Goal: Transaction & Acquisition: Purchase product/service

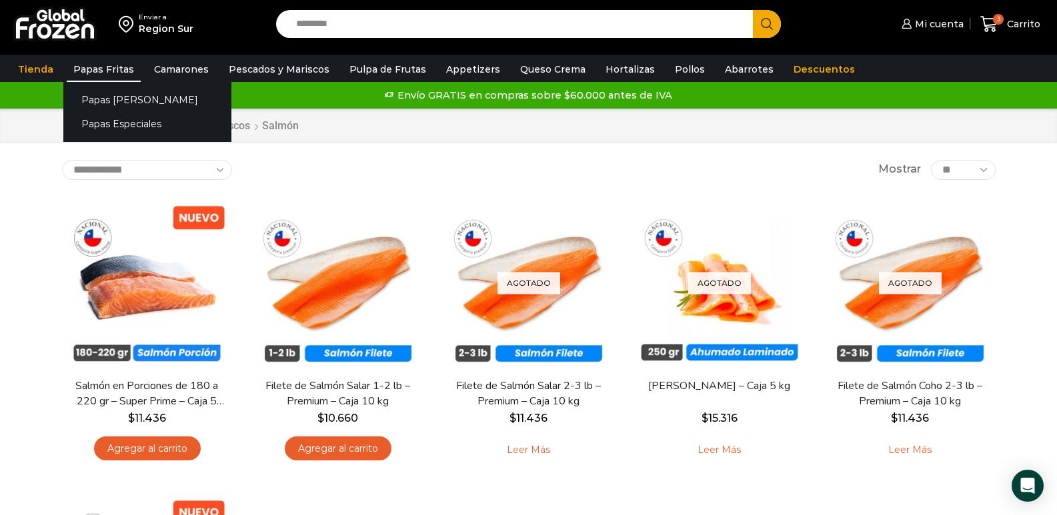
click at [110, 68] on link "Papas Fritas" at bounding box center [104, 69] width 74 height 25
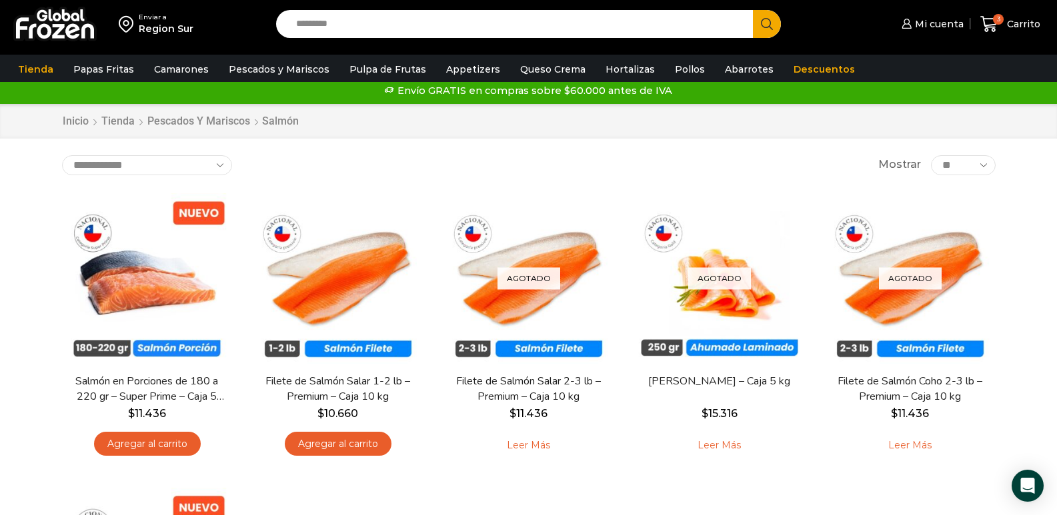
scroll to position [13, 0]
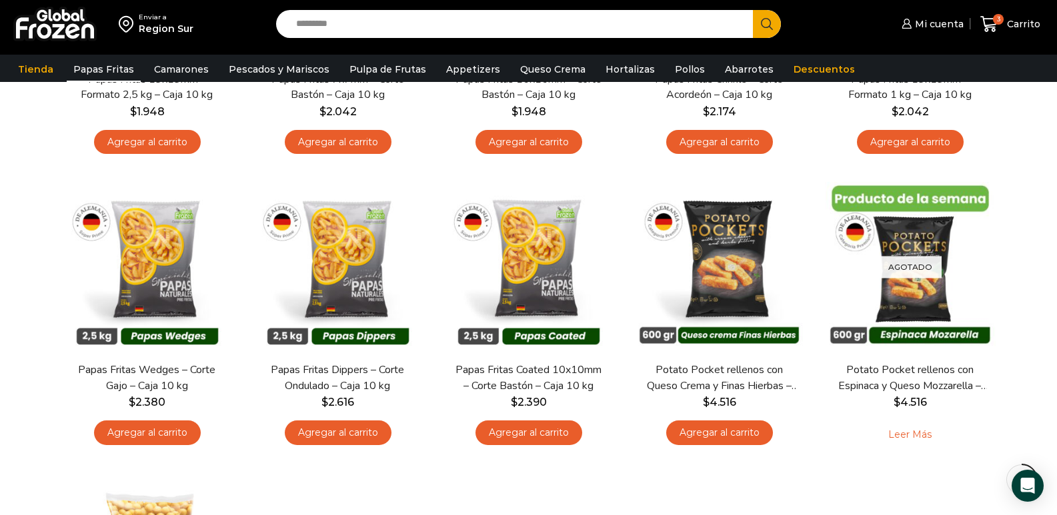
scroll to position [315, 0]
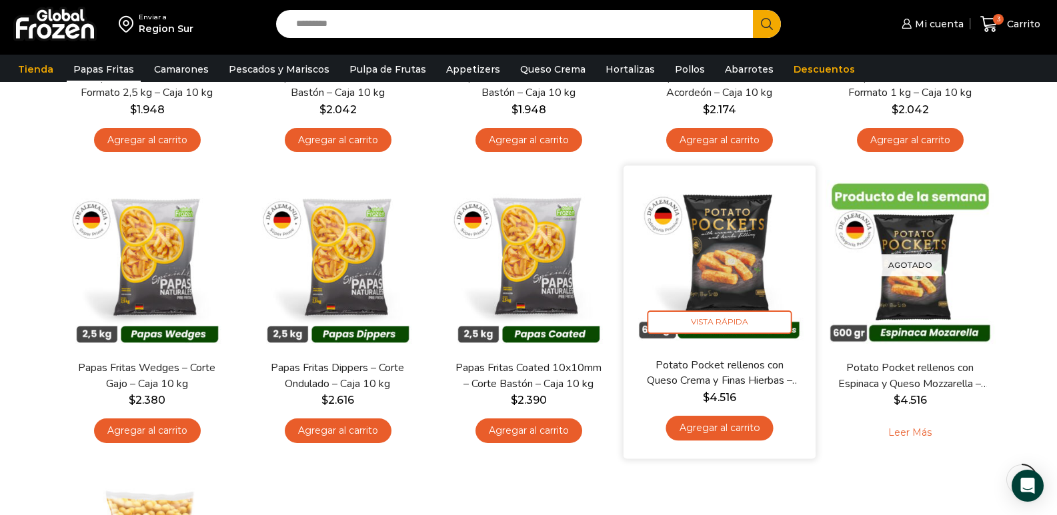
click at [750, 431] on link "Agregar al carrito" at bounding box center [718, 428] width 107 height 25
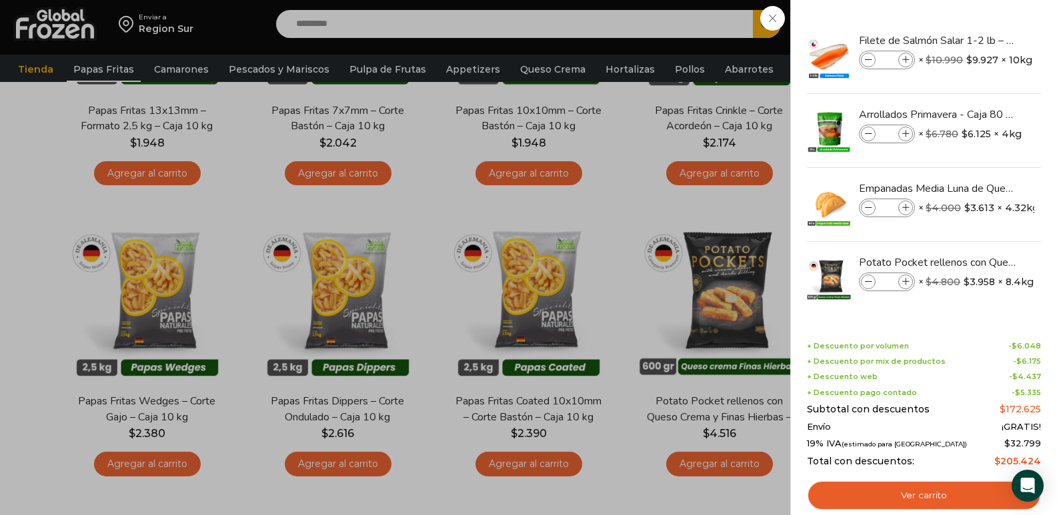
scroll to position [280, 0]
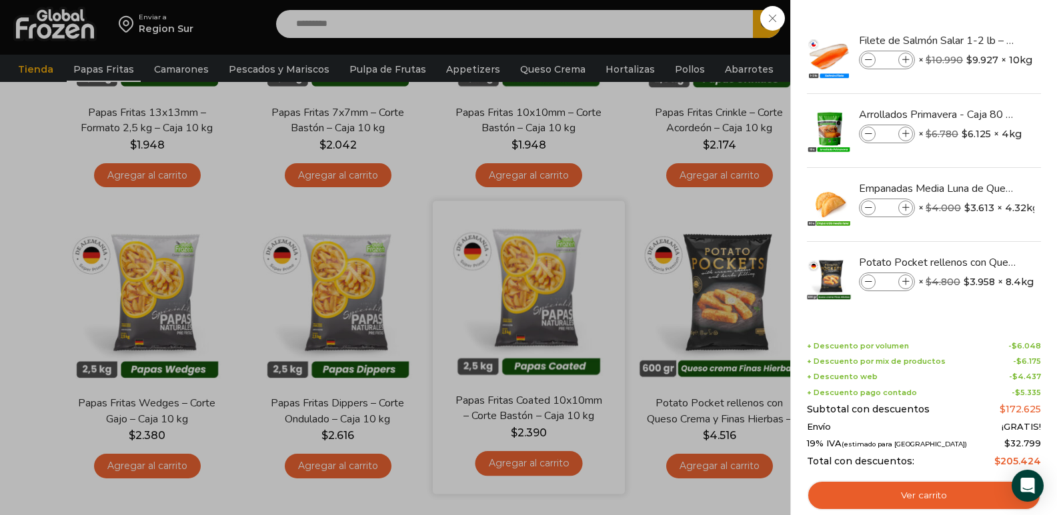
click at [977, 40] on div "4 Carrito 4 4 Shopping Cart *" at bounding box center [1010, 24] width 67 height 31
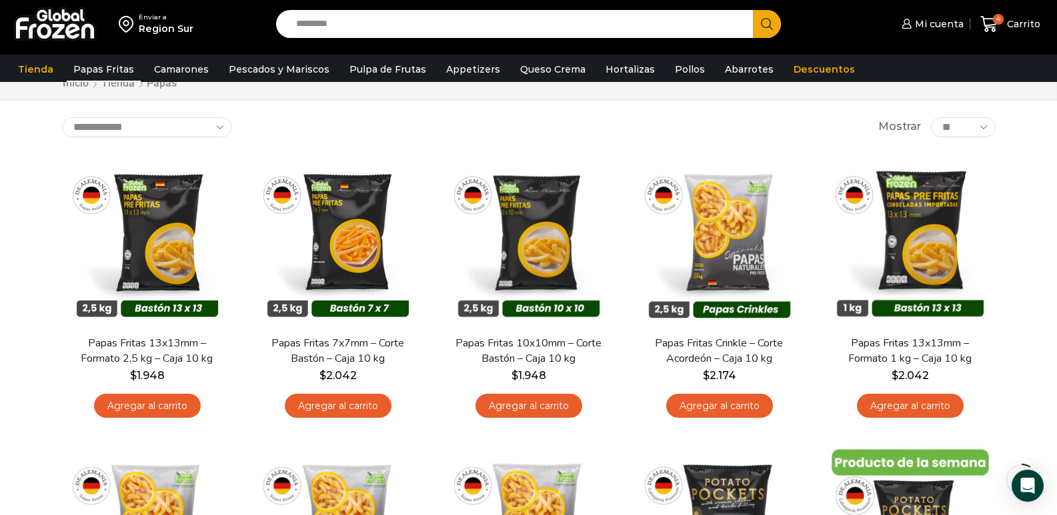
scroll to position [0, 0]
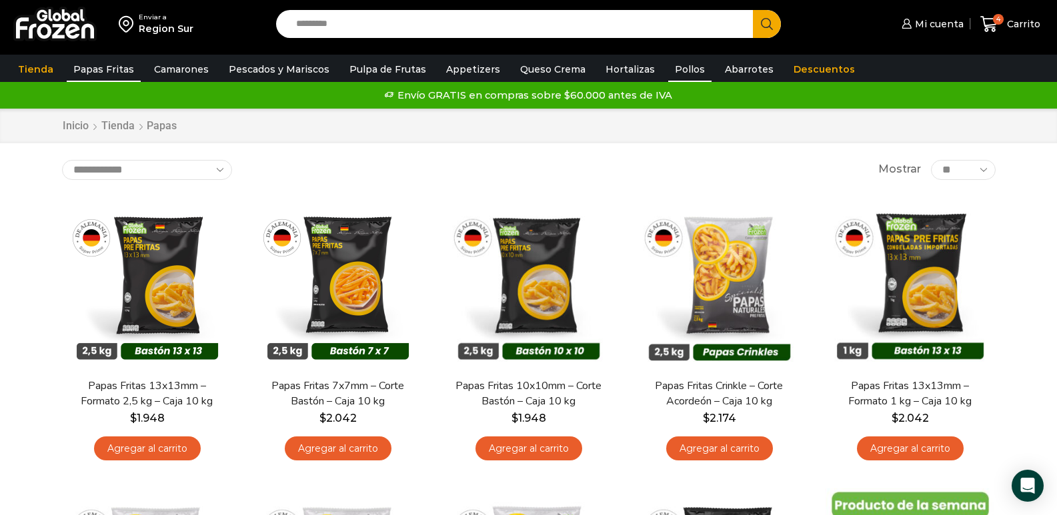
click at [668, 69] on link "Pollos" at bounding box center [689, 69] width 43 height 25
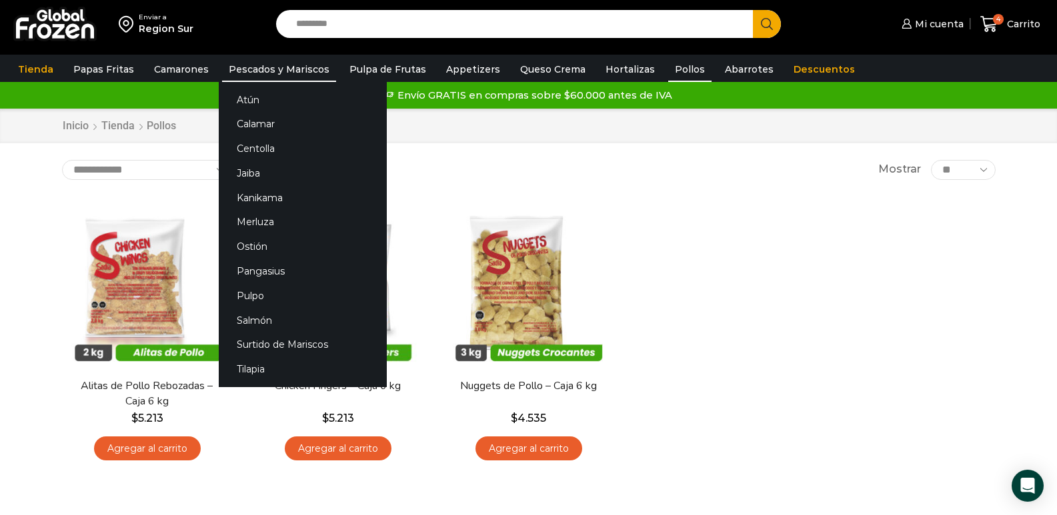
click at [237, 71] on link "Pescados y Mariscos" at bounding box center [279, 69] width 114 height 25
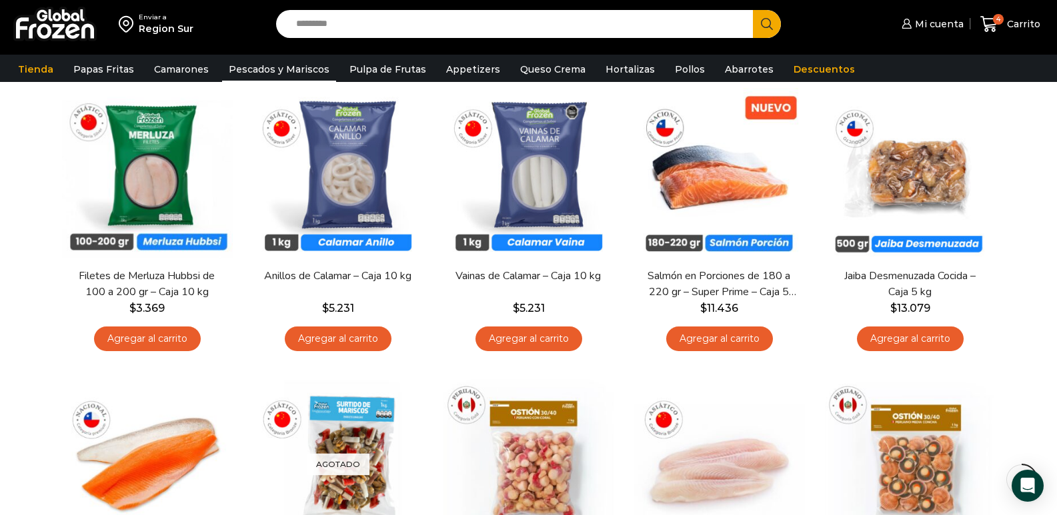
scroll to position [357, 0]
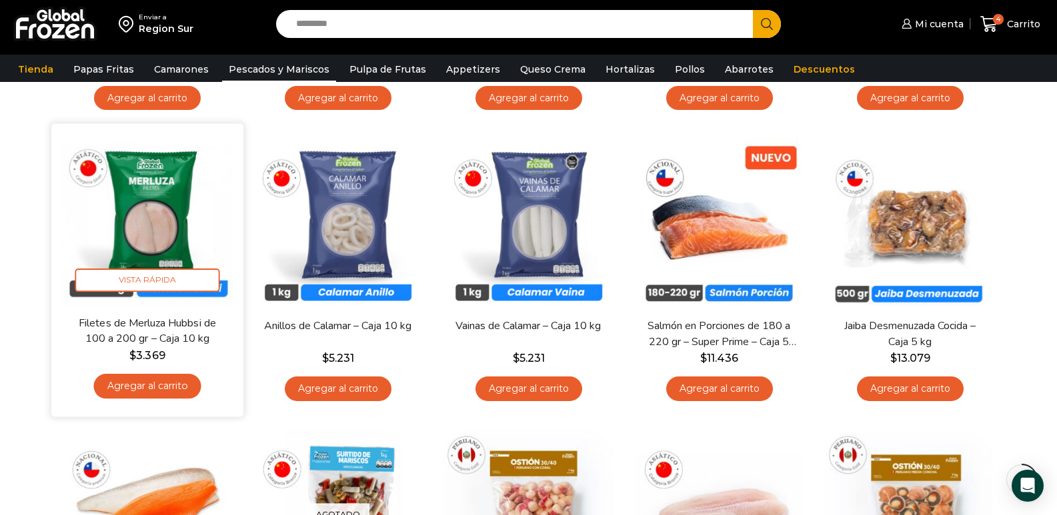
click at [151, 384] on link "Agregar al carrito" at bounding box center [146, 386] width 107 height 25
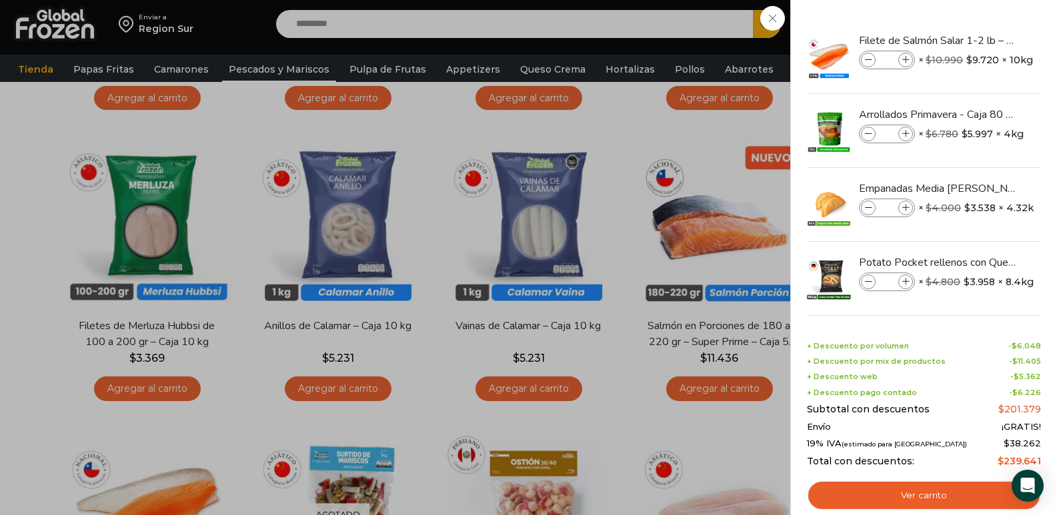
scroll to position [13, 0]
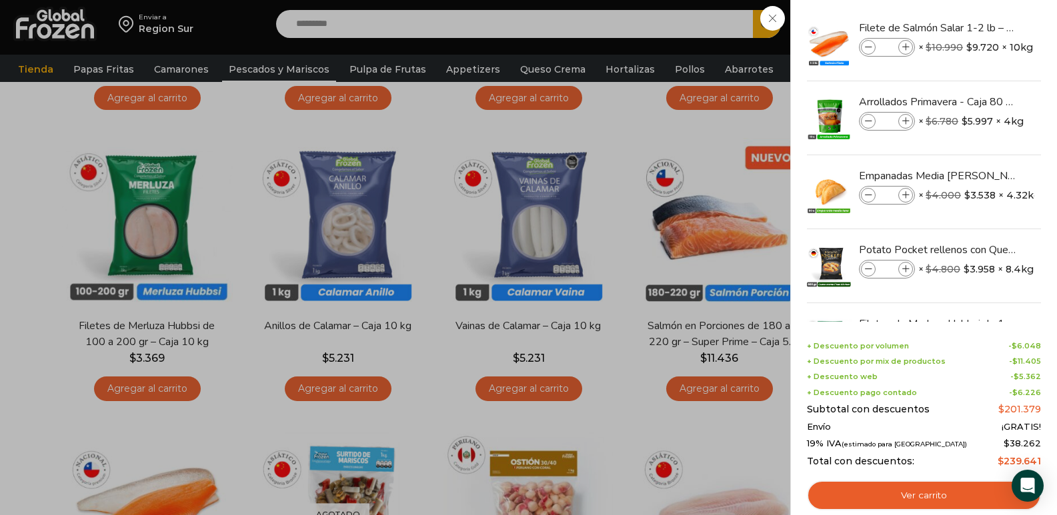
click at [977, 40] on div "5 Carrito 5 5 Shopping Cart *" at bounding box center [1010, 24] width 67 height 31
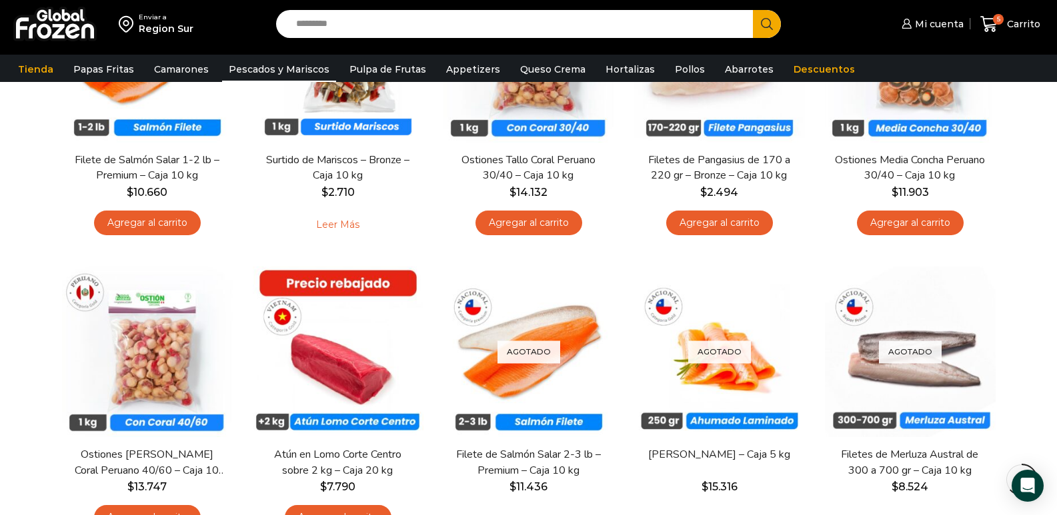
scroll to position [931, 0]
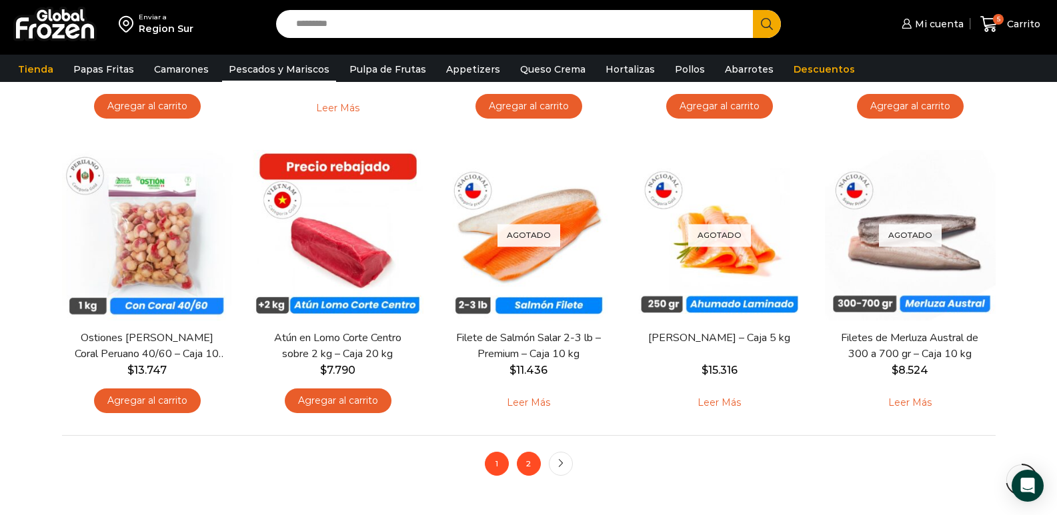
click at [525, 466] on link "2" at bounding box center [529, 464] width 24 height 24
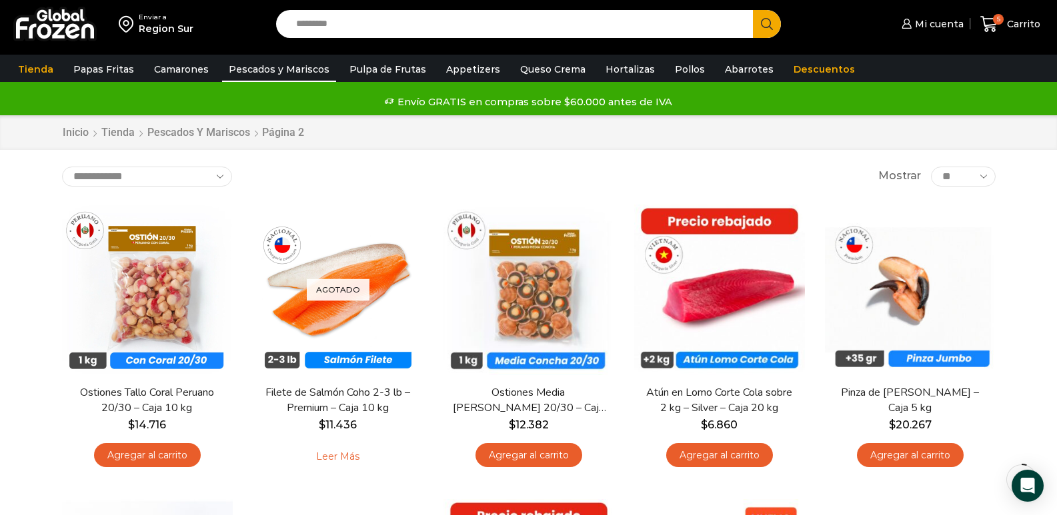
drag, startPoint x: 1059, startPoint y: 60, endPoint x: 1126, endPoint y: 41, distance: 69.2
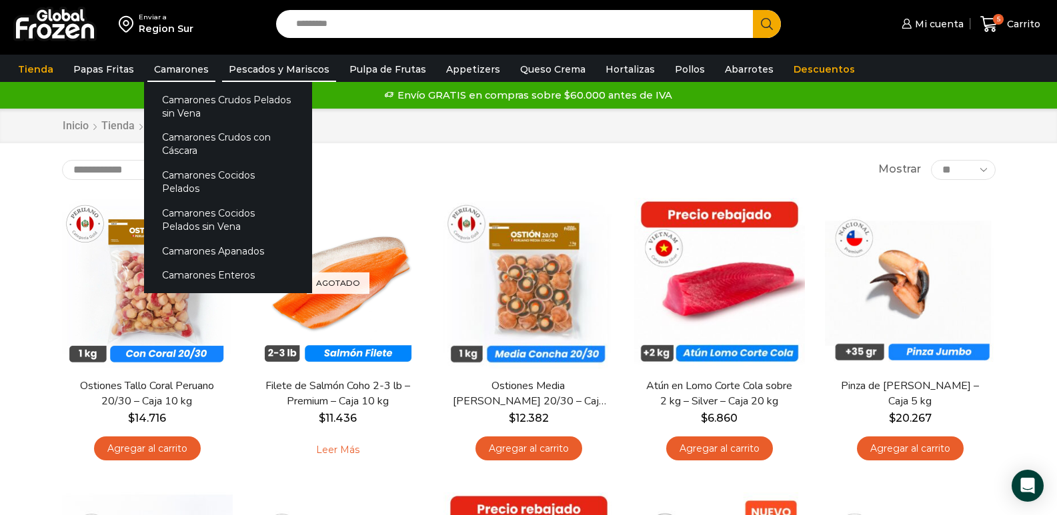
click at [180, 71] on link "Camarones" at bounding box center [181, 69] width 68 height 25
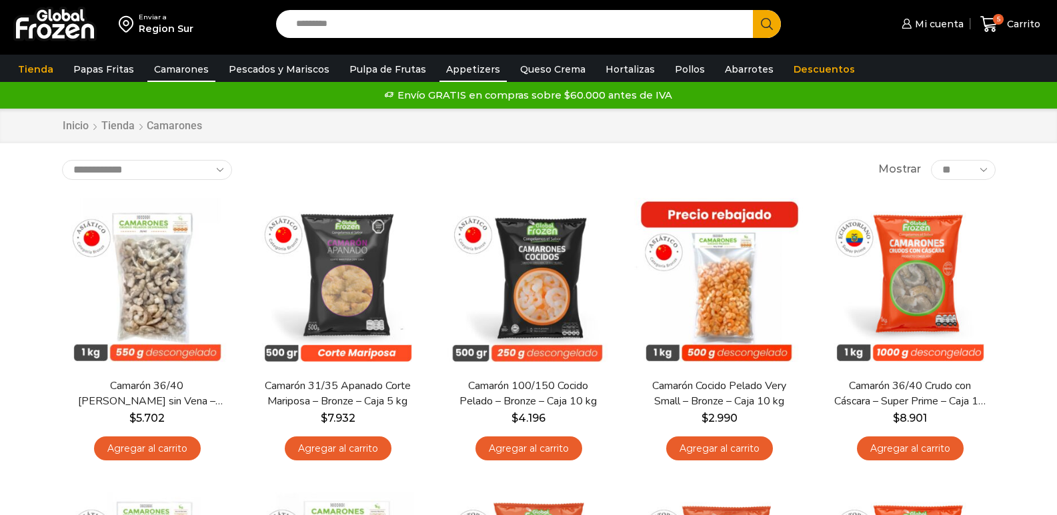
click at [460, 72] on link "Appetizers" at bounding box center [472, 69] width 67 height 25
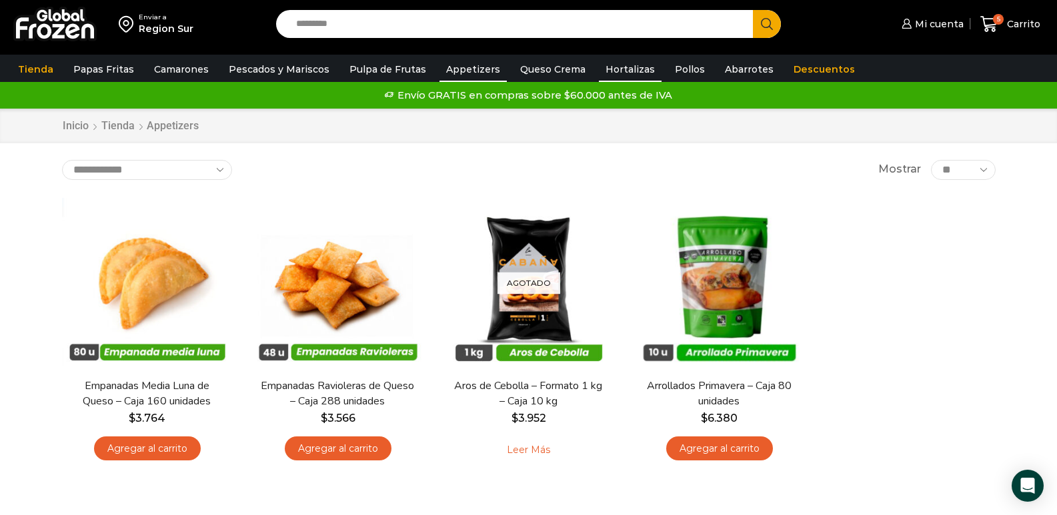
click at [607, 73] on link "Hortalizas" at bounding box center [630, 69] width 63 height 25
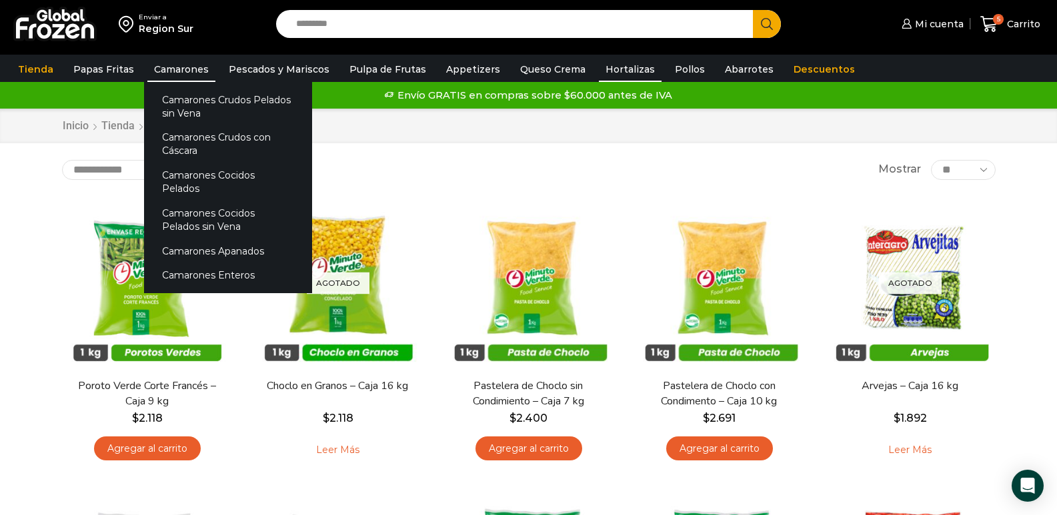
click at [168, 72] on link "Camarones" at bounding box center [181, 69] width 68 height 25
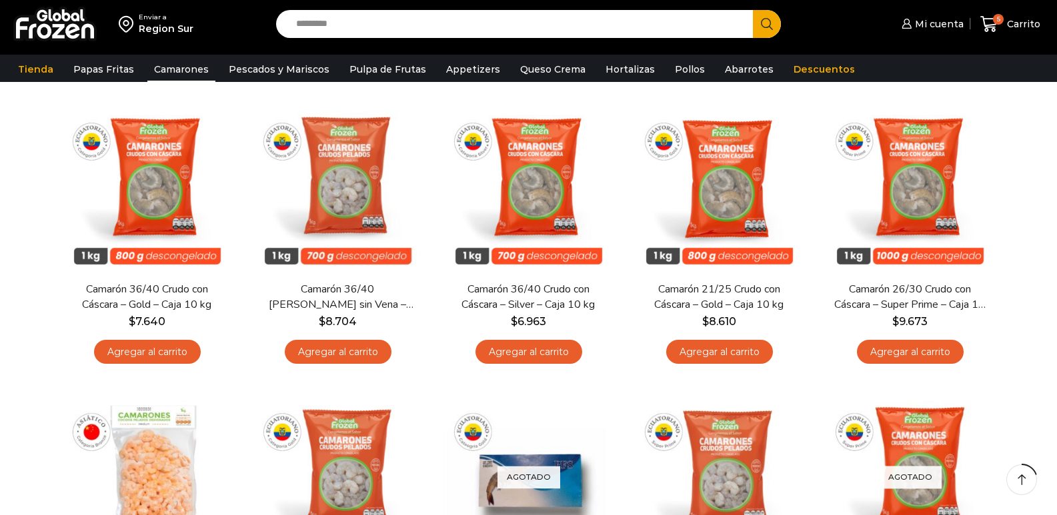
scroll to position [193, 0]
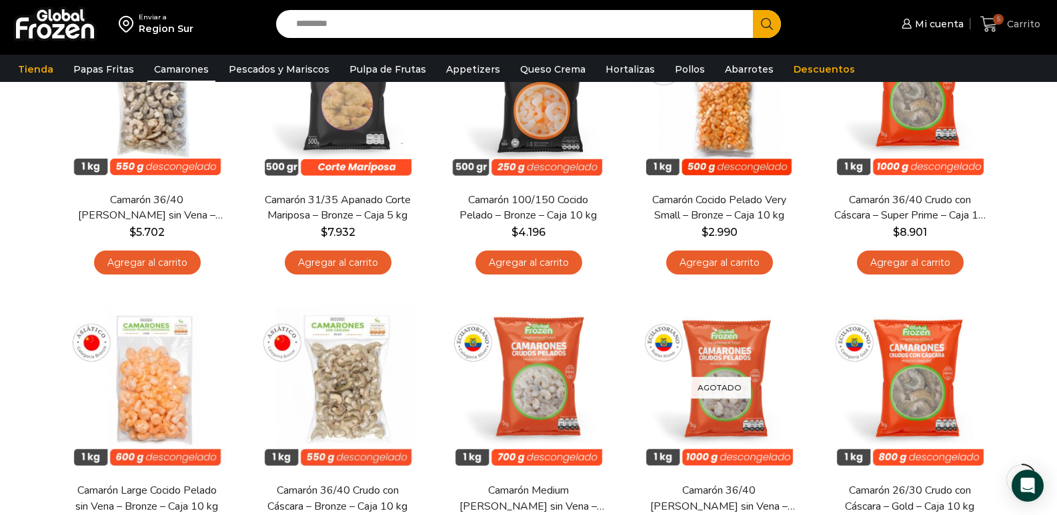
click at [1010, 21] on span "Carrito" at bounding box center [1021, 23] width 37 height 13
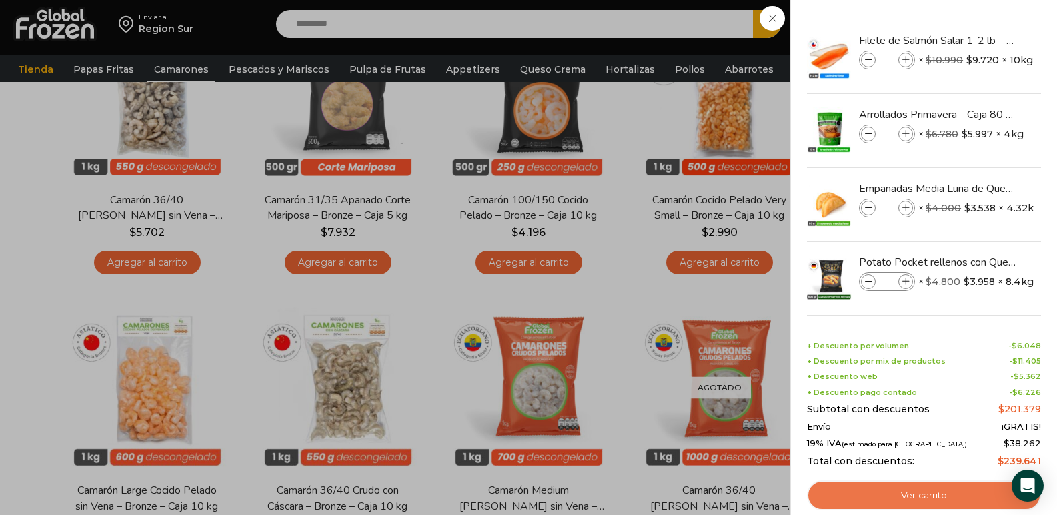
click at [934, 489] on link "Ver carrito" at bounding box center [924, 496] width 234 height 31
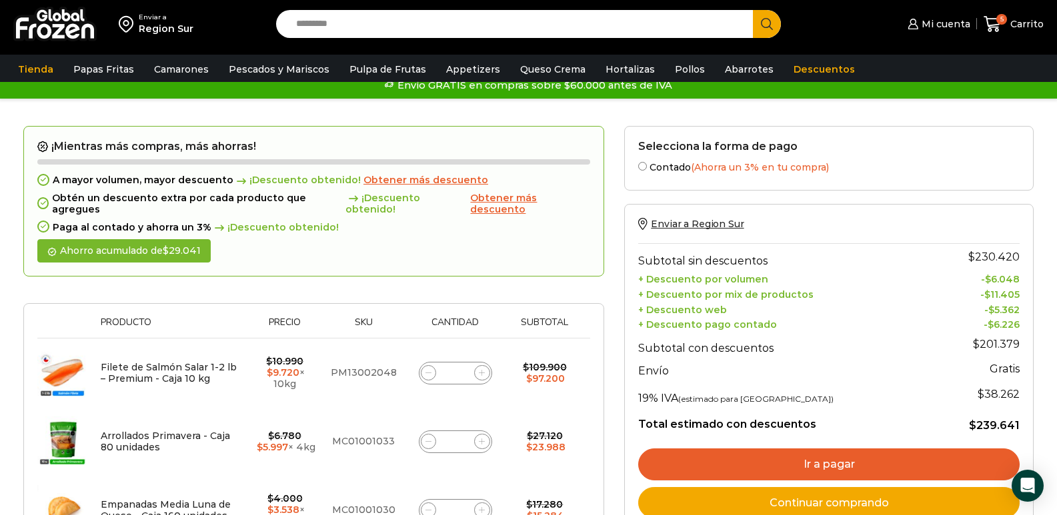
scroll to position [2, 0]
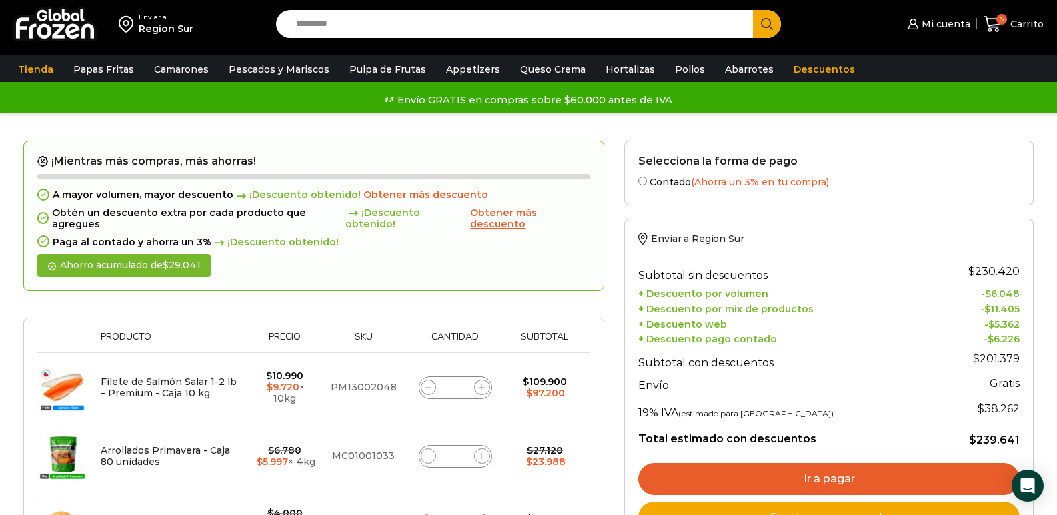
click at [383, 191] on span "Obtener más descuento" at bounding box center [425, 195] width 125 height 12
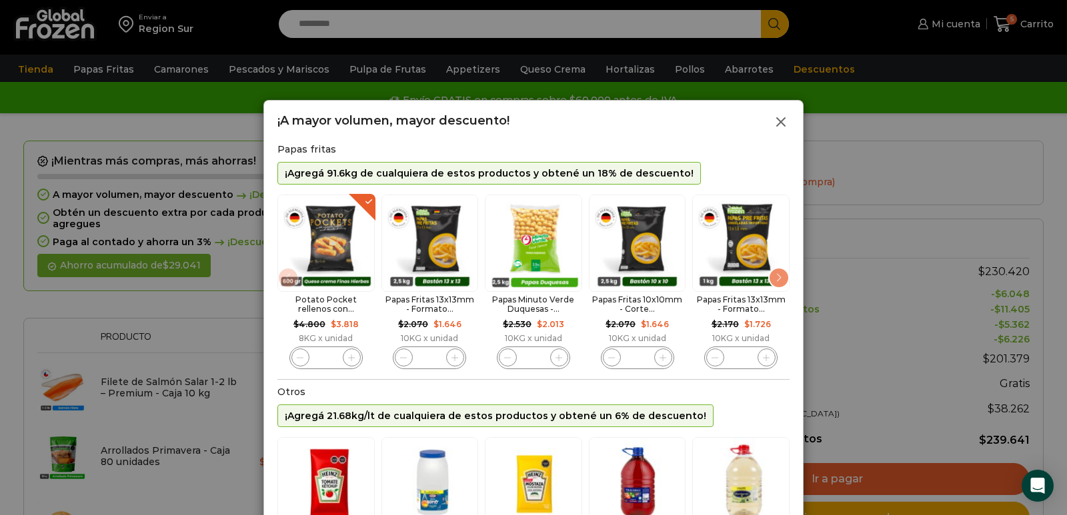
click at [781, 119] on icon at bounding box center [781, 122] width 16 height 16
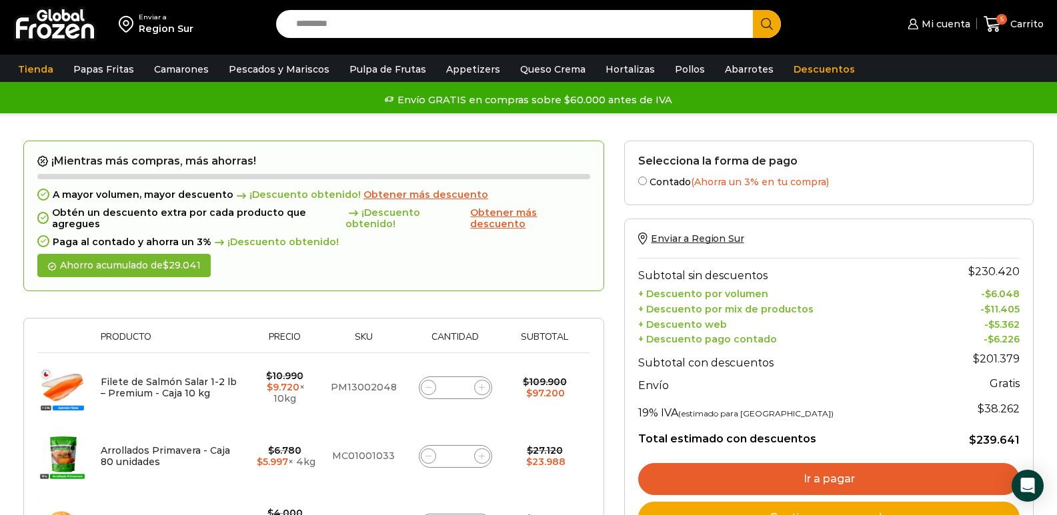
click at [494, 211] on span "Obtener más descuento" at bounding box center [503, 218] width 67 height 23
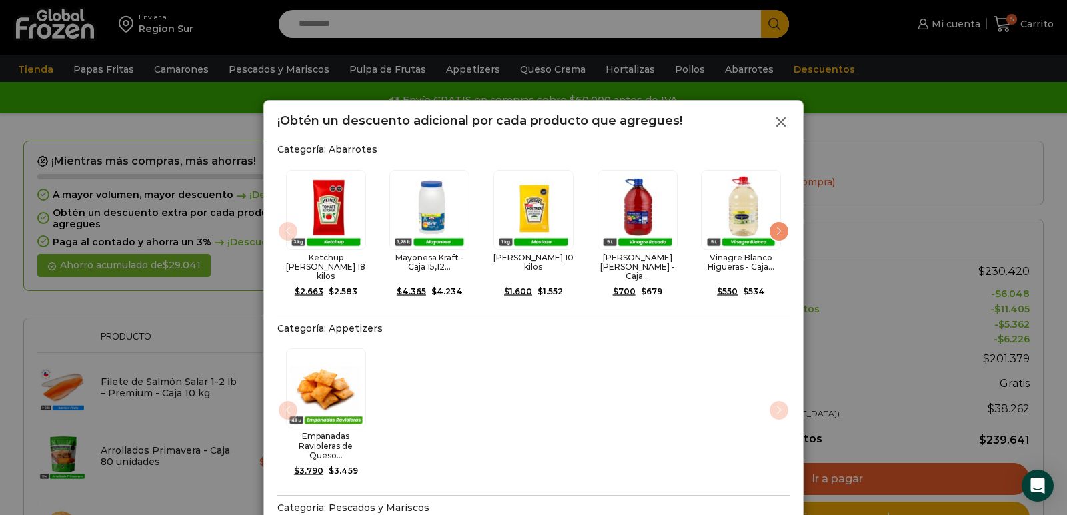
click at [777, 124] on icon at bounding box center [781, 122] width 16 height 16
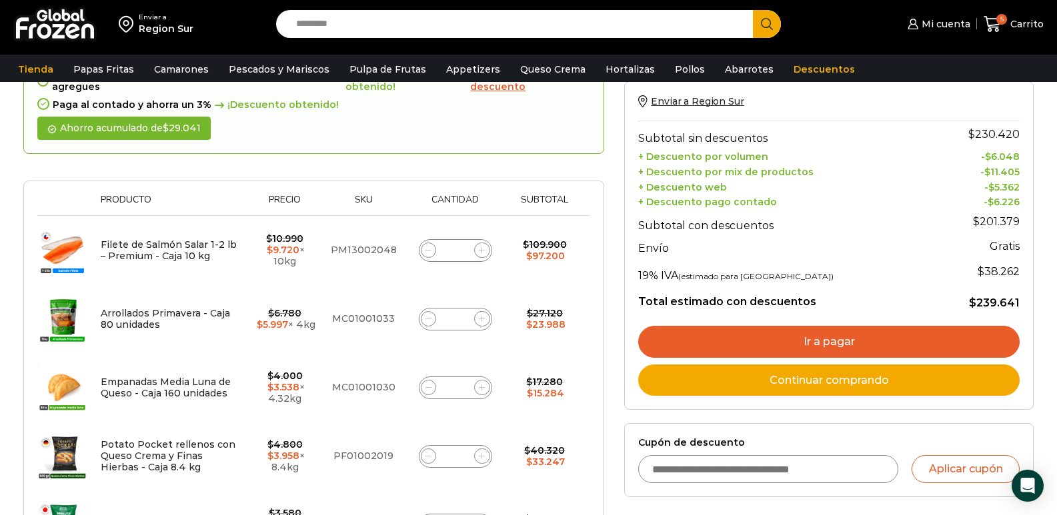
scroll to position [153, 0]
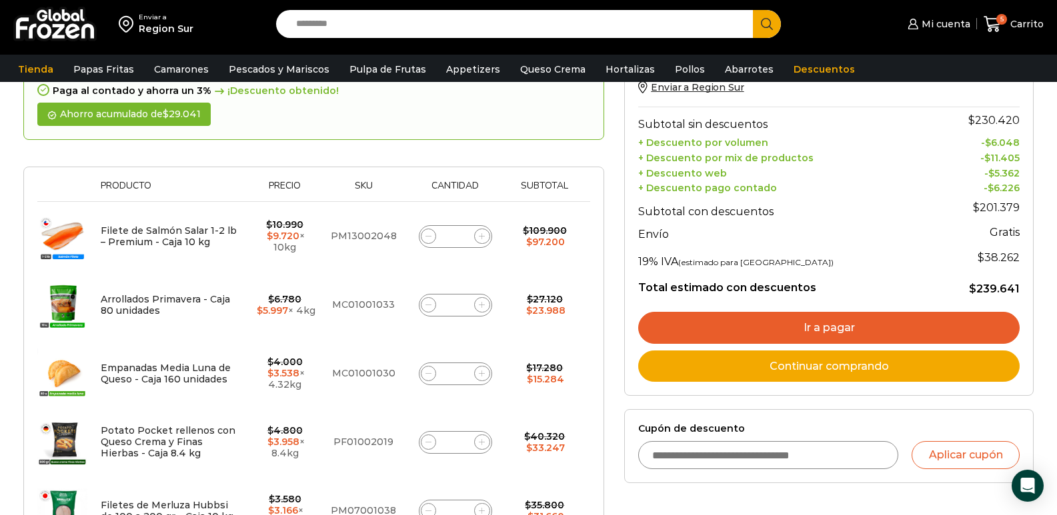
click at [671, 460] on input "Cupón de descuento" at bounding box center [768, 455] width 260 height 28
click at [820, 331] on link "Ir a pagar" at bounding box center [828, 328] width 381 height 32
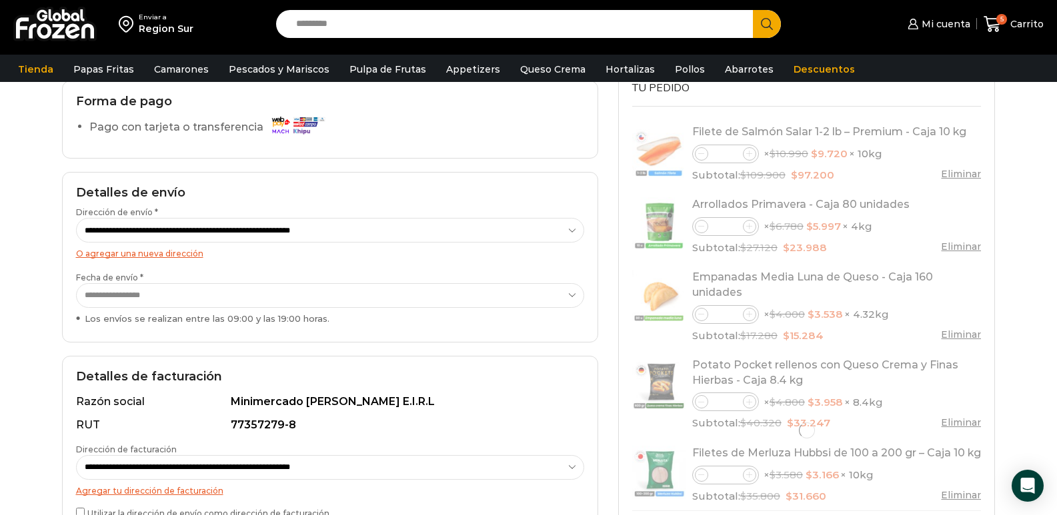
scroll to position [115, 0]
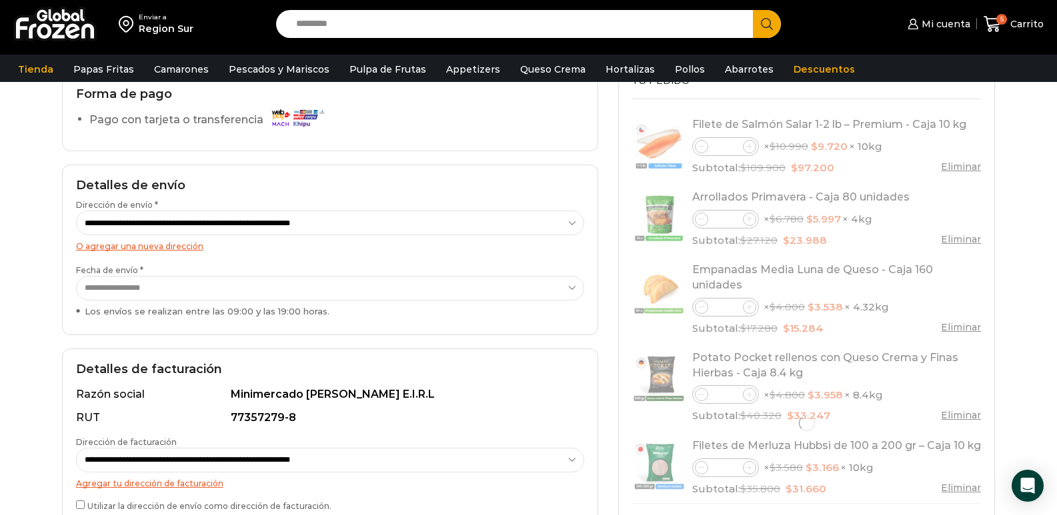
drag, startPoint x: 1063, startPoint y: 83, endPoint x: 1067, endPoint y: 130, distance: 47.5
drag, startPoint x: 247, startPoint y: 122, endPoint x: 271, endPoint y: 119, distance: 24.9
click at [247, 122] on label "Pago con tarjeta o transferencia" at bounding box center [210, 120] width 242 height 23
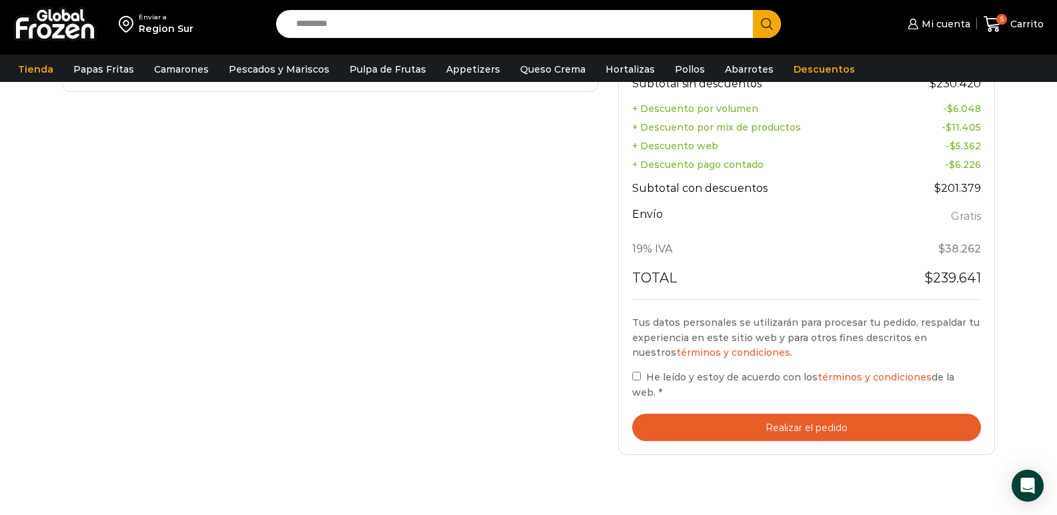
scroll to position [555, 0]
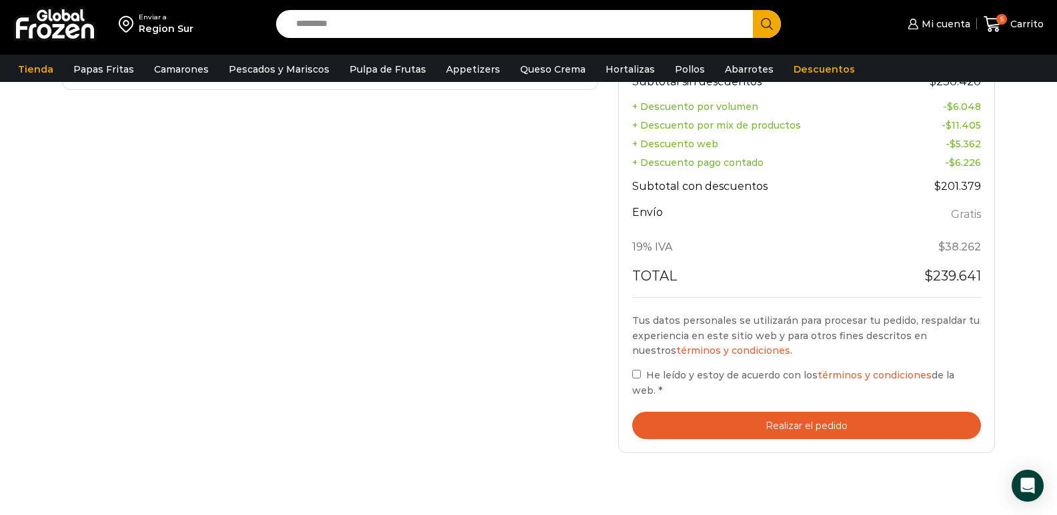
click at [751, 413] on button "Realizar el pedido" at bounding box center [806, 425] width 349 height 27
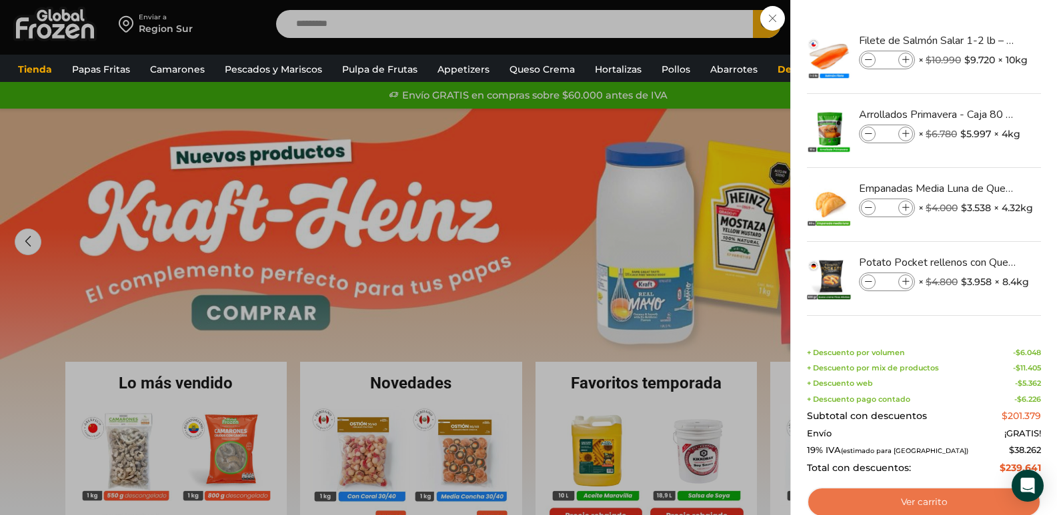
click at [949, 508] on link "Ver carrito" at bounding box center [924, 502] width 234 height 31
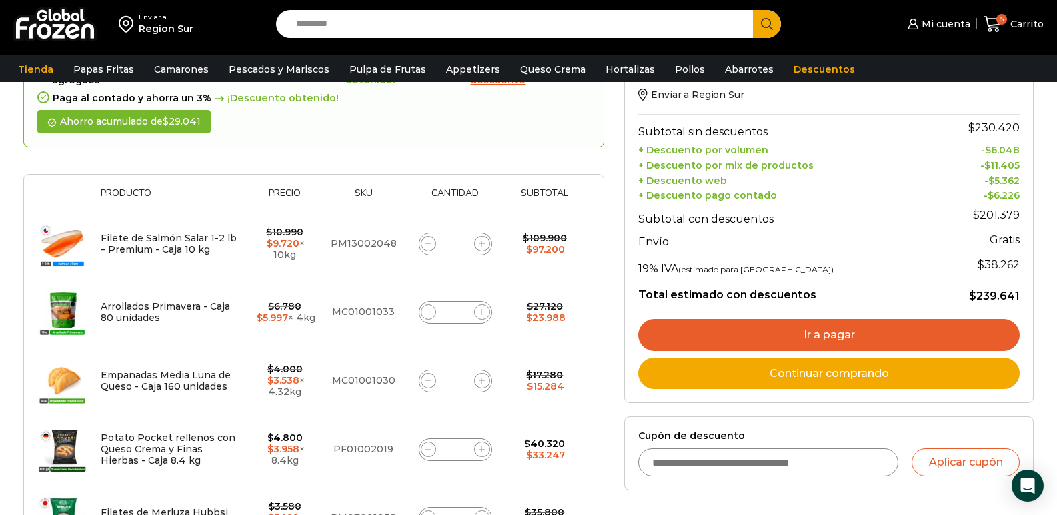
click at [855, 333] on link "Ir a pagar" at bounding box center [828, 335] width 381 height 32
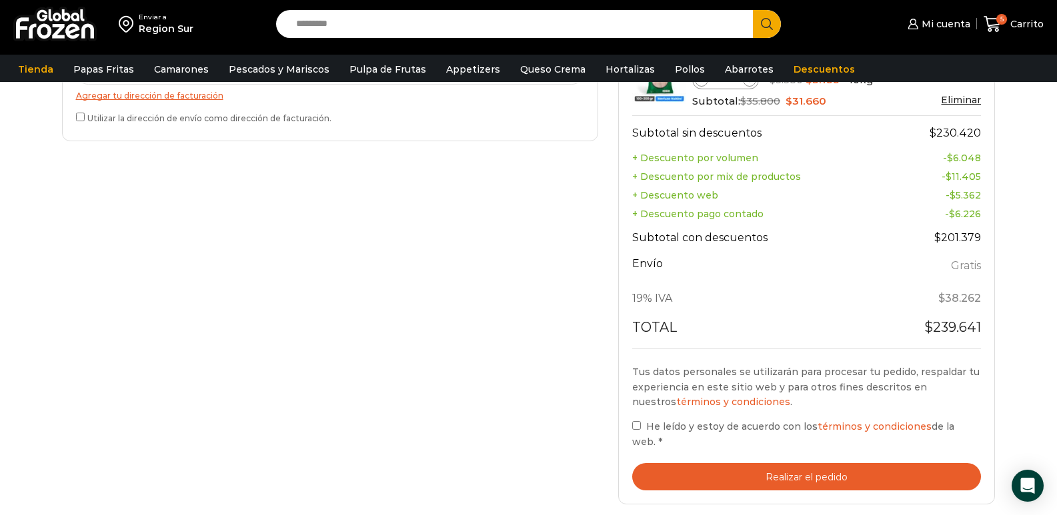
scroll to position [507, 0]
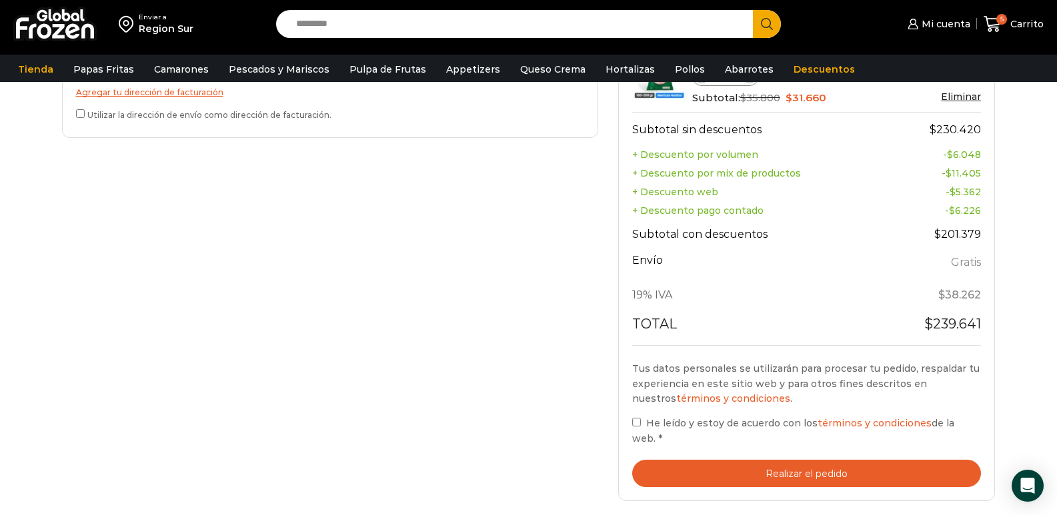
click at [717, 466] on button "Realizar el pedido" at bounding box center [806, 473] width 349 height 27
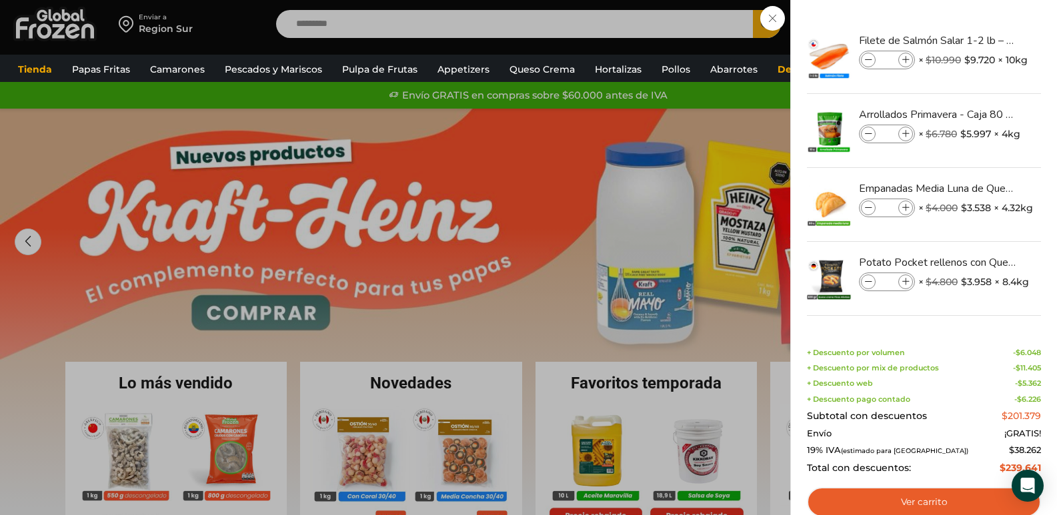
click at [977, 190] on link "Empanadas Media Luna de Queso - Caja 160 unidades" at bounding box center [938, 188] width 159 height 15
click at [912, 499] on link "Ver carrito" at bounding box center [924, 502] width 234 height 31
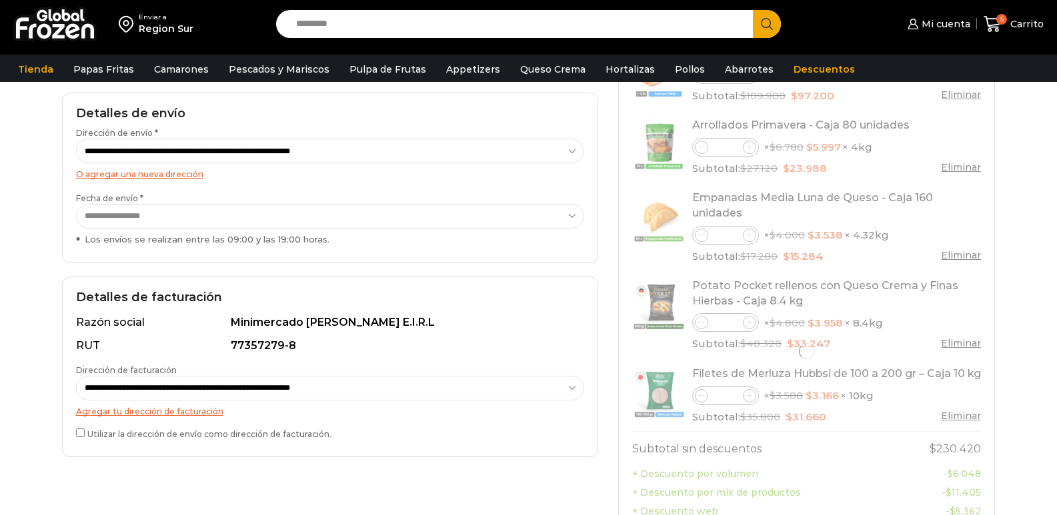
scroll to position [308, 0]
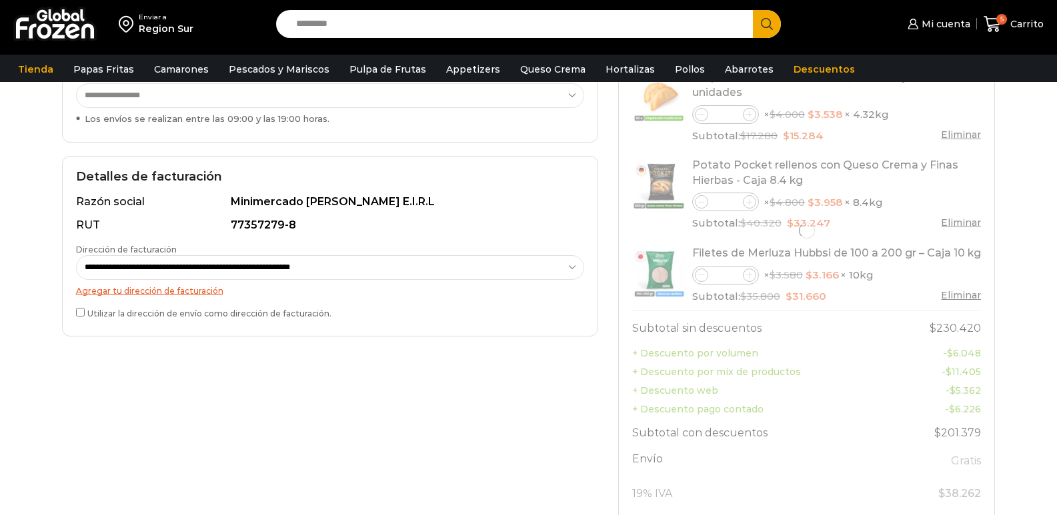
click at [72, 315] on div "**********" at bounding box center [330, 246] width 536 height 181
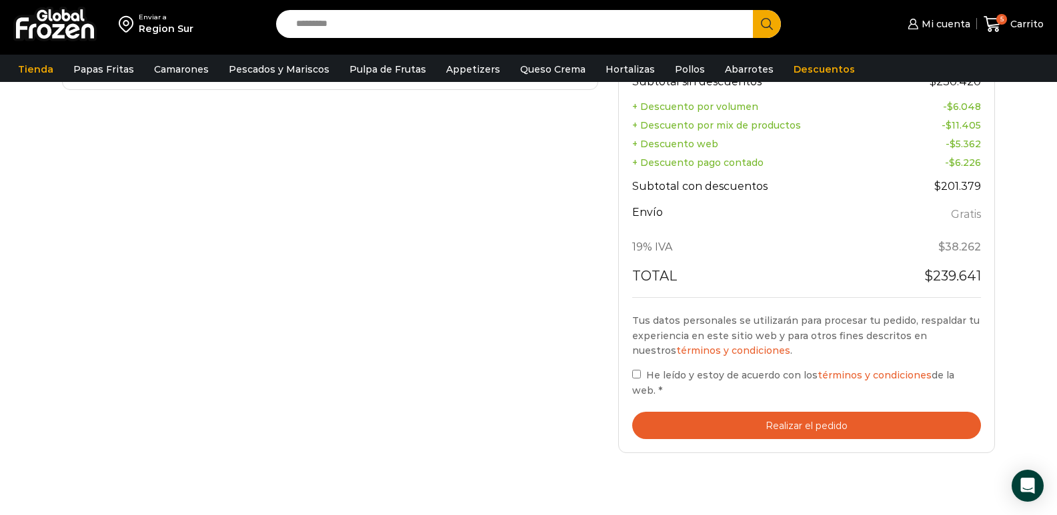
scroll to position [559, 0]
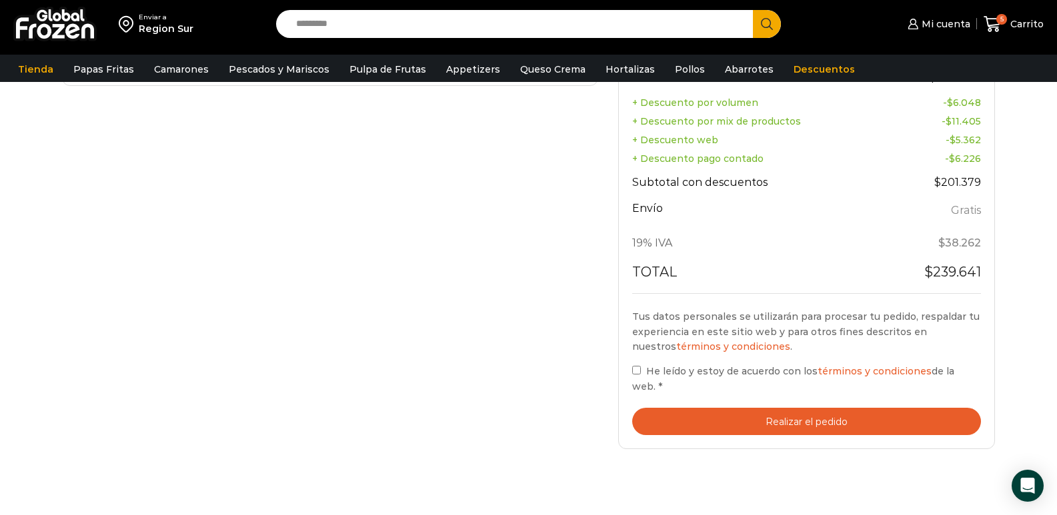
click at [681, 408] on button "Realizar el pedido" at bounding box center [806, 421] width 349 height 27
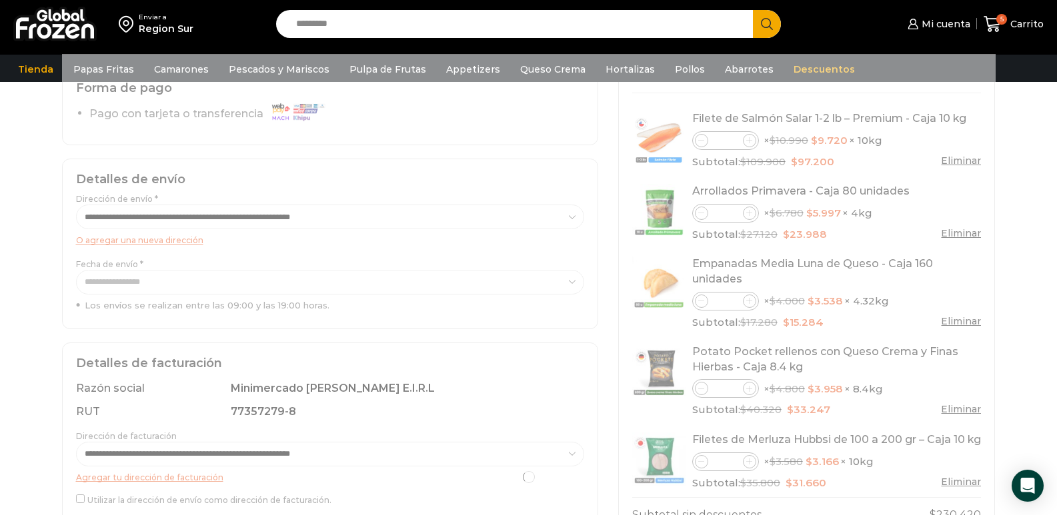
scroll to position [0, 0]
